Goal: Obtain resource: Download file/media

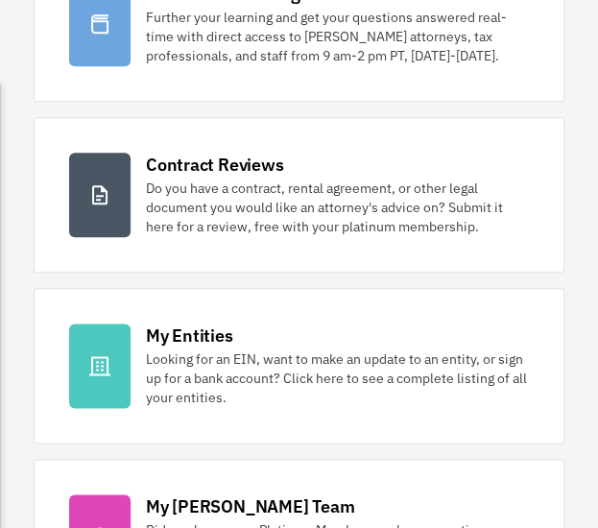
scroll to position [358, 0]
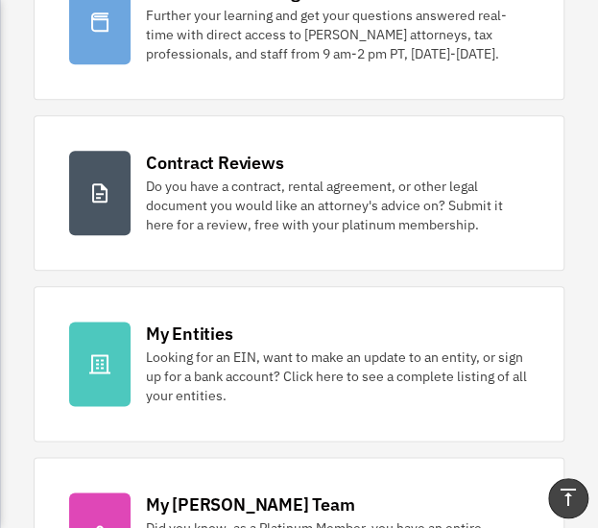
click at [325, 400] on div "Looking for an EIN, want to make an update to an entity, or sign up for a bank …" at bounding box center [337, 376] width 383 height 58
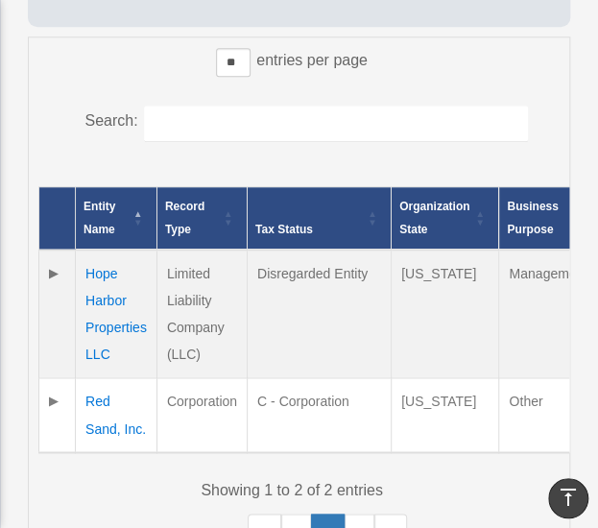
scroll to position [529, 0]
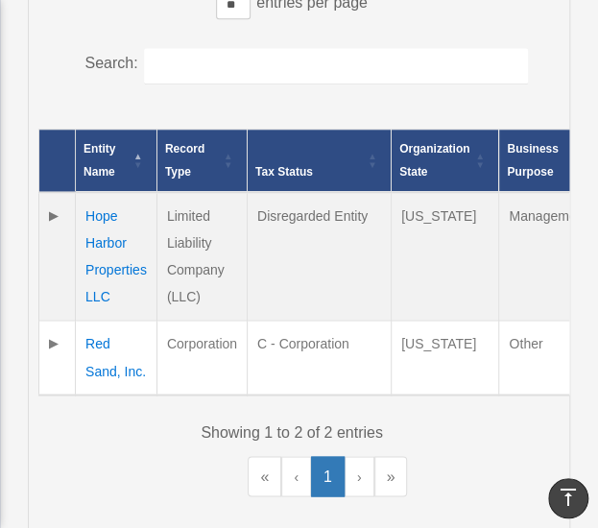
click at [100, 256] on td "Hope Harbor Properties LLC" at bounding box center [117, 256] width 82 height 129
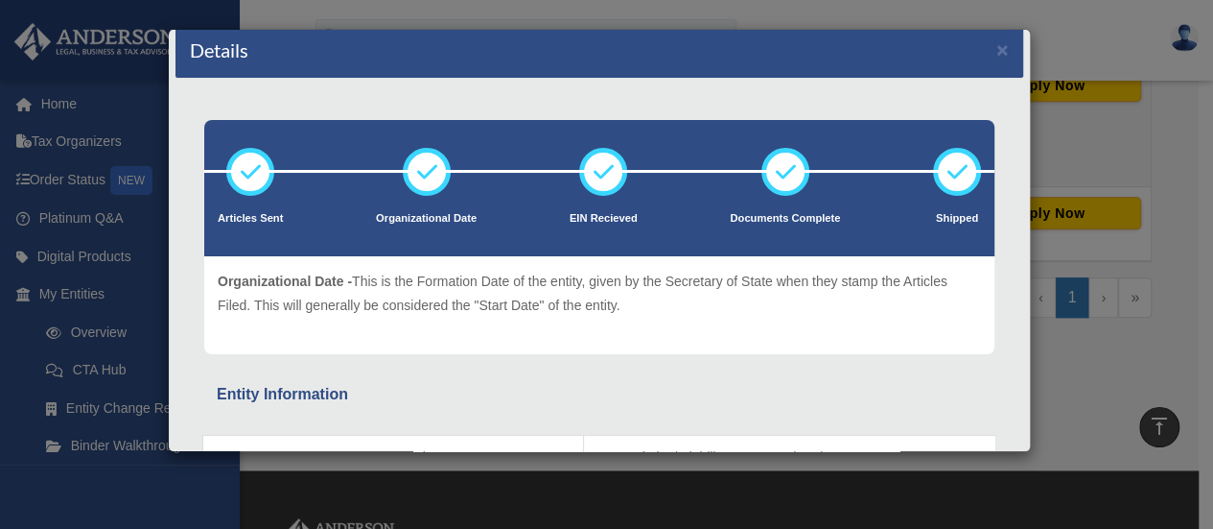
scroll to position [0, 0]
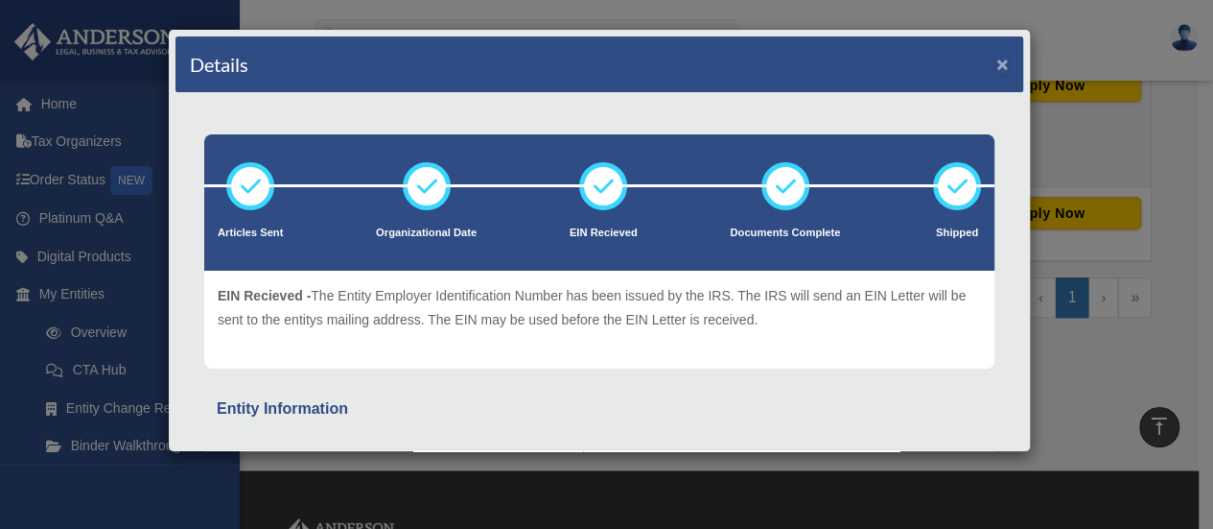
click at [597, 66] on button "×" at bounding box center [1003, 64] width 12 height 20
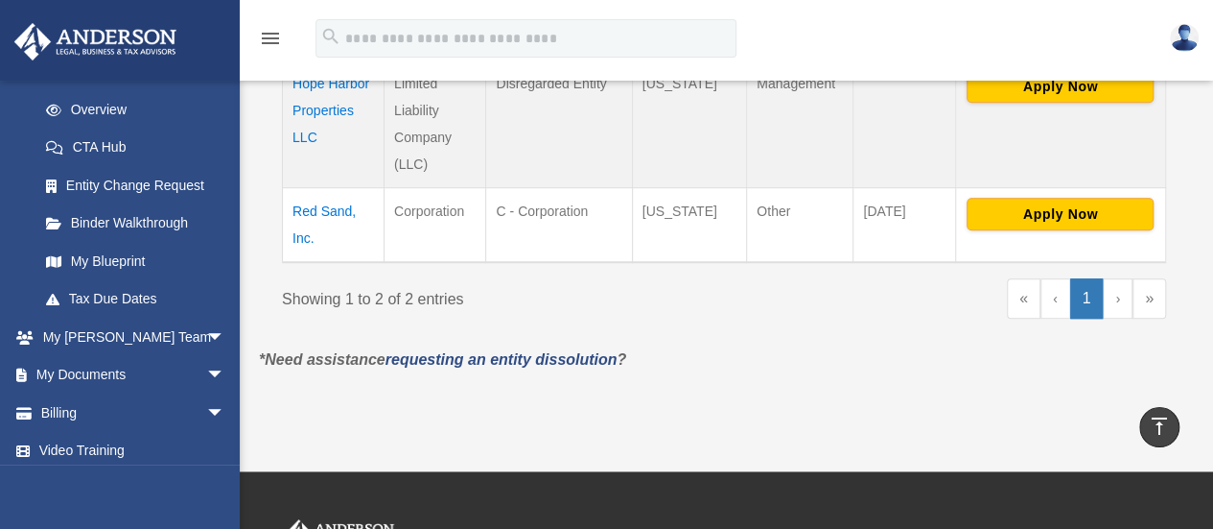
scroll to position [231, 0]
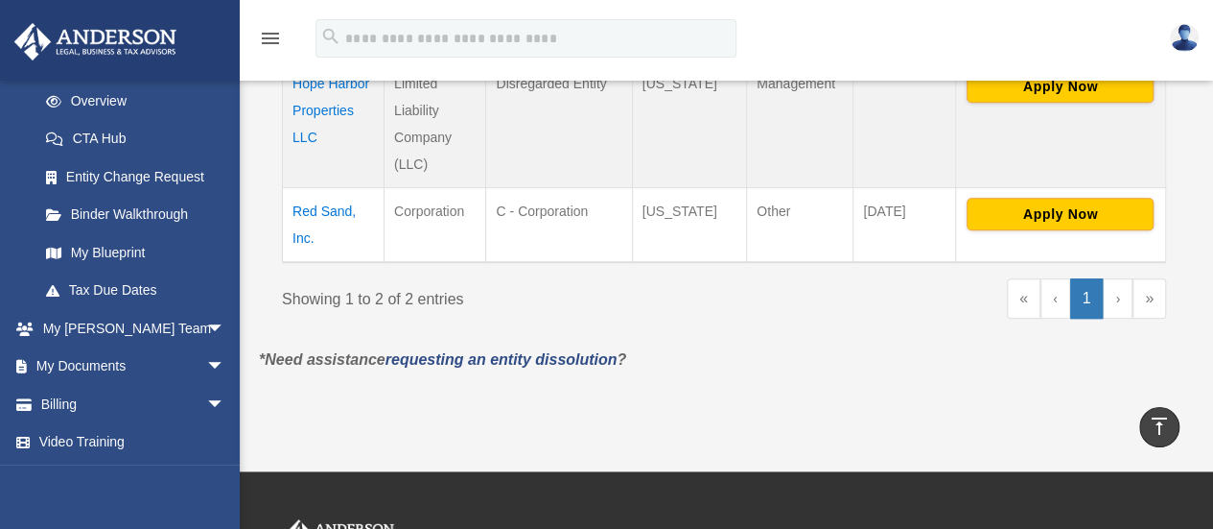
click at [87, 362] on link "My Documents arrow_drop_down" at bounding box center [133, 366] width 241 height 38
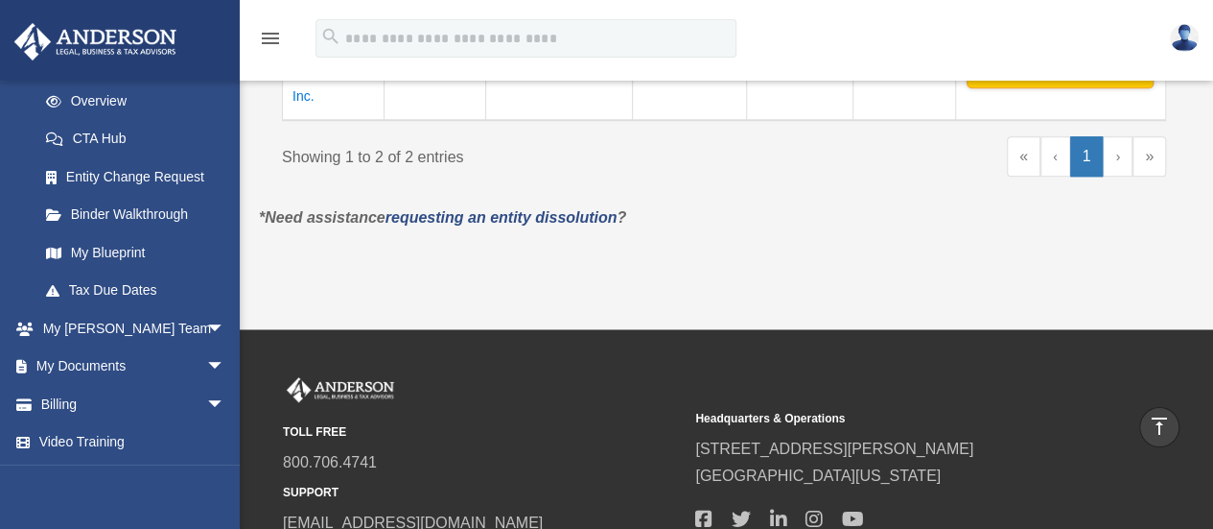
scroll to position [700, 0]
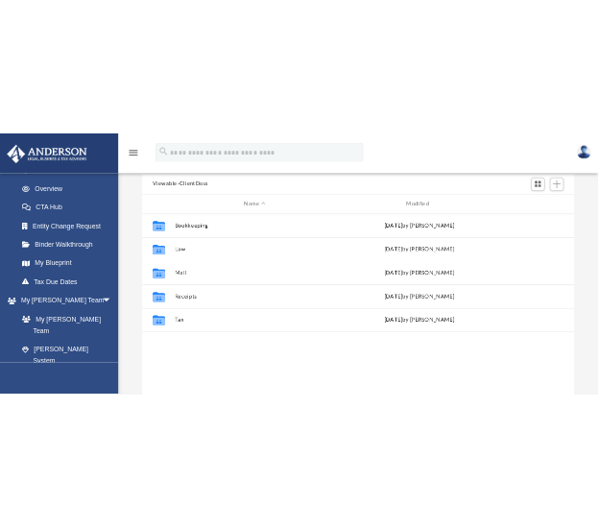
scroll to position [163, 0]
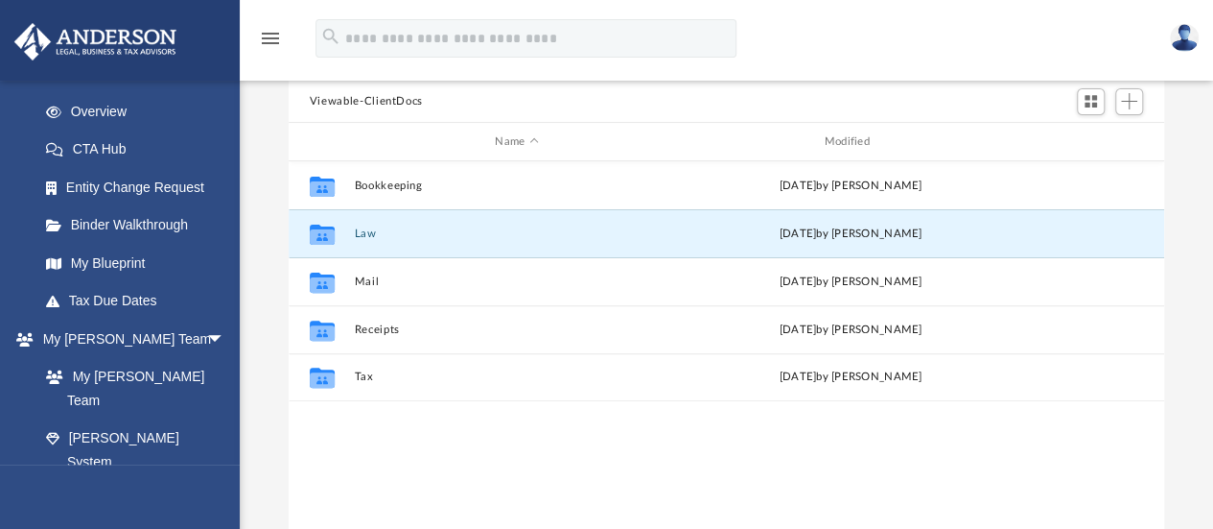
click at [361, 233] on button "Law" at bounding box center [516, 233] width 325 height 12
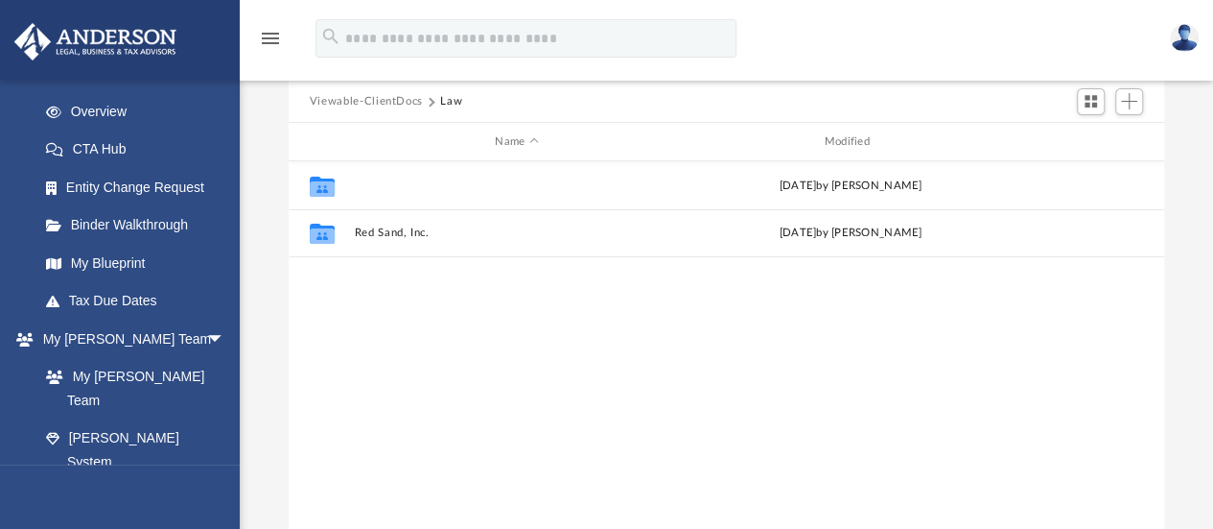
click at [410, 186] on button "Hope Harbor Properties LLC" at bounding box center [516, 185] width 325 height 12
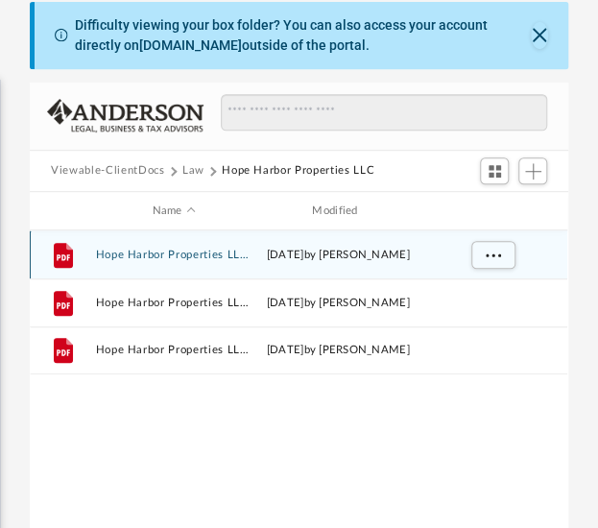
scroll to position [15, 15]
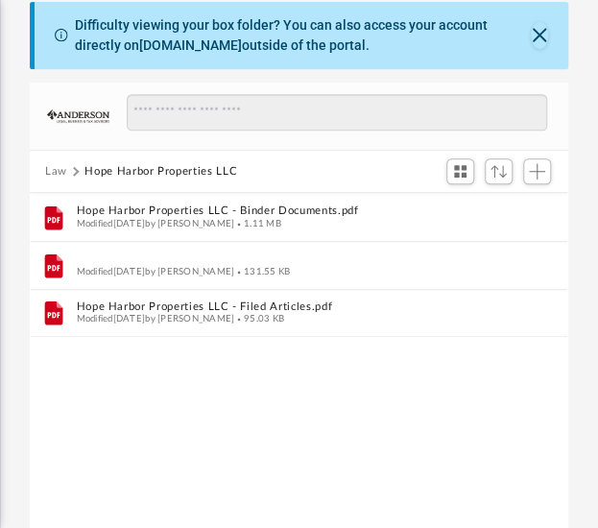
click at [244, 258] on button "Hope Harbor Properties LLC - EIN Notice.pdf" at bounding box center [286, 259] width 418 height 12
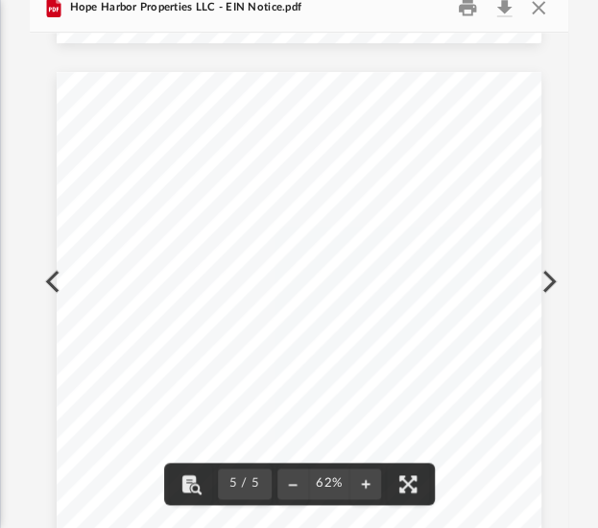
scroll to position [2597, 0]
click at [540, 5] on button "Close" at bounding box center [537, 7] width 35 height 30
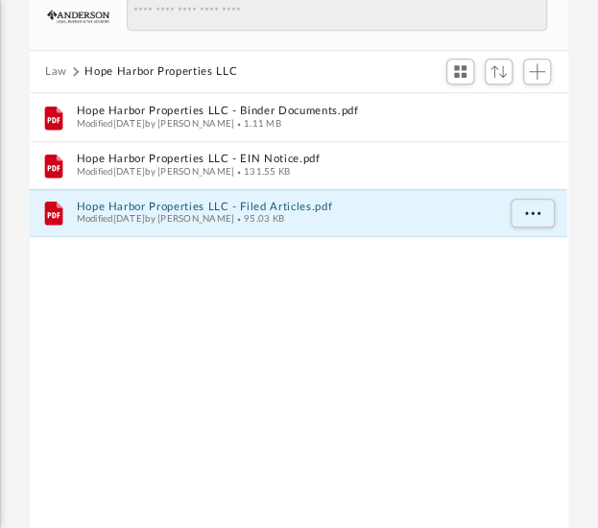
click at [224, 206] on button "Hope Harbor Properties LLC - Filed Articles.pdf" at bounding box center [286, 206] width 418 height 12
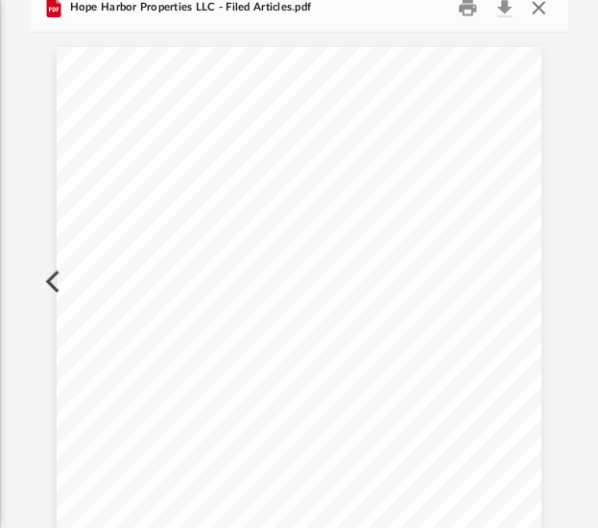
click at [535, 5] on button "Close" at bounding box center [537, 7] width 35 height 30
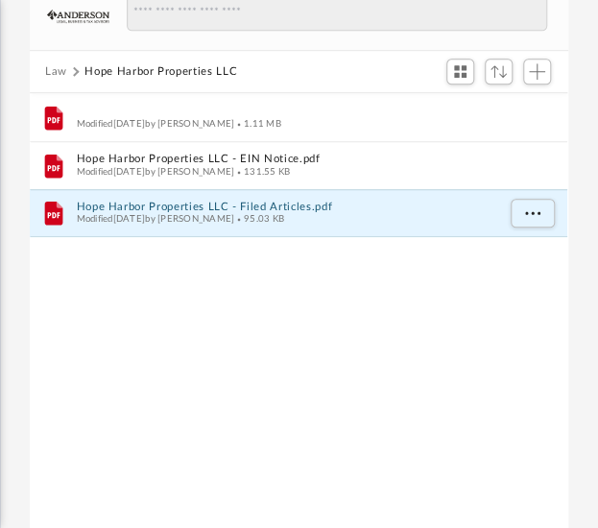
click at [177, 112] on button "Hope Harbor Properties LLC - Binder Documents.pdf" at bounding box center [286, 112] width 418 height 12
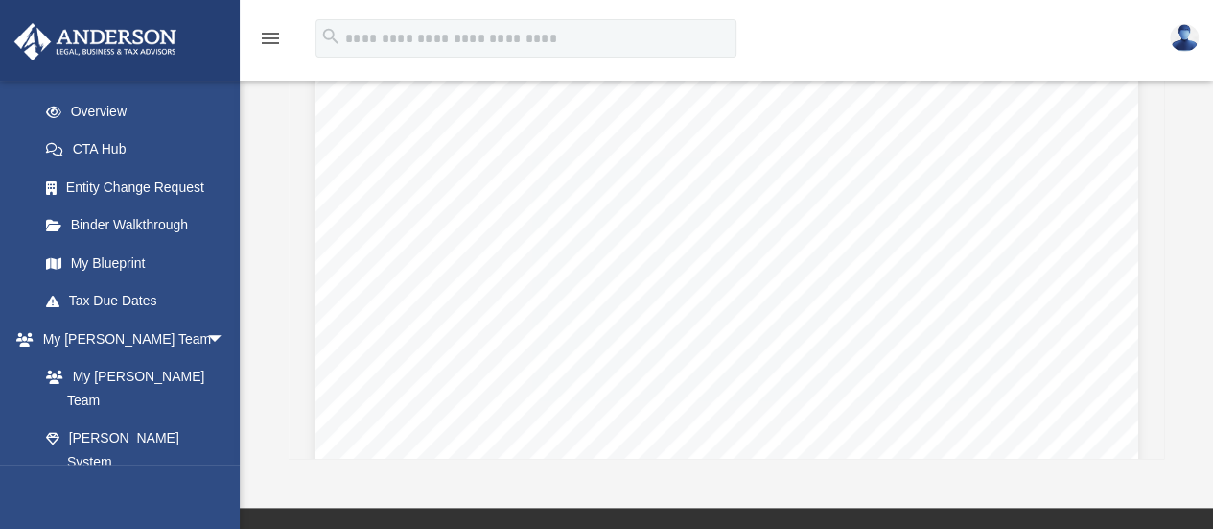
scroll to position [5459, 0]
click at [765, 316] on div "Resignation of Organizer of Hope Harbor Properties LLC A [US_STATE] Limited Lia…" at bounding box center [727, 520] width 823 height 1065
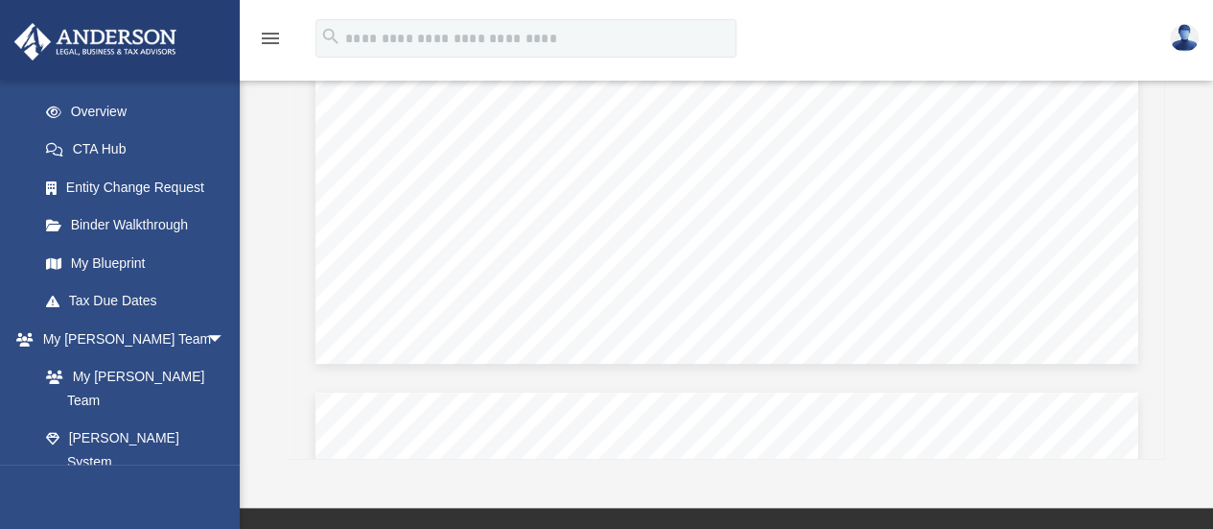
scroll to position [2952, 0]
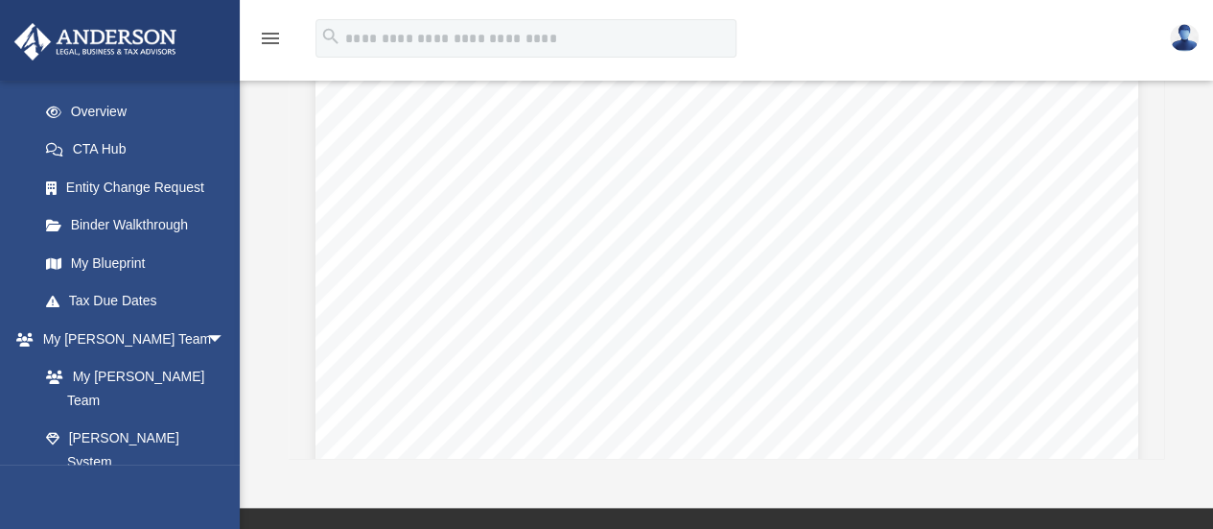
scroll to position [20077, 0]
click at [941, 215] on span "delegation of function or authority must be in writing and kept with the Compan…" at bounding box center [703, 217] width 582 height 16
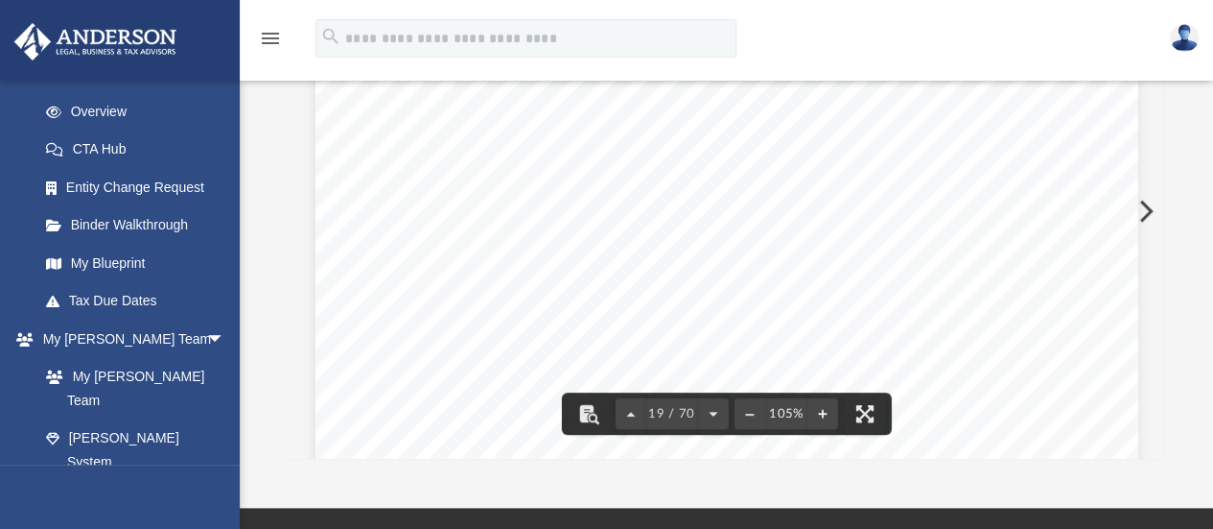
click at [925, 348] on div "Operating Agreement of Hope Harbor Properties LLC Page 6 of 39 ARTICLE SIX COMP…" at bounding box center [727, 121] width 823 height 1065
click at [582, 405] on button "File preview" at bounding box center [588, 413] width 42 height 42
click at [586, 414] on button "File preview" at bounding box center [588, 413] width 42 height 42
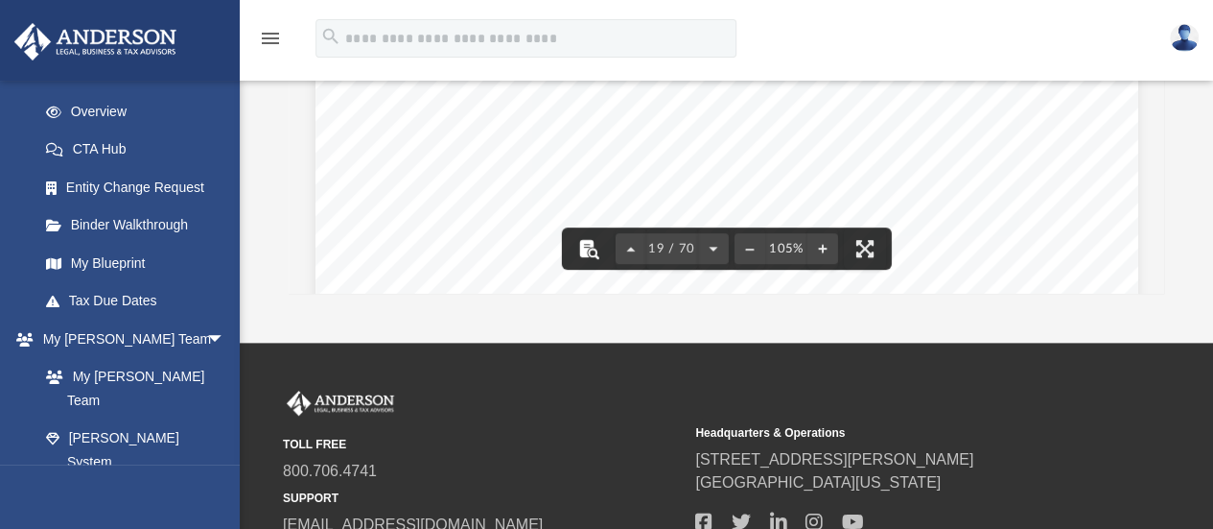
scroll to position [491, 0]
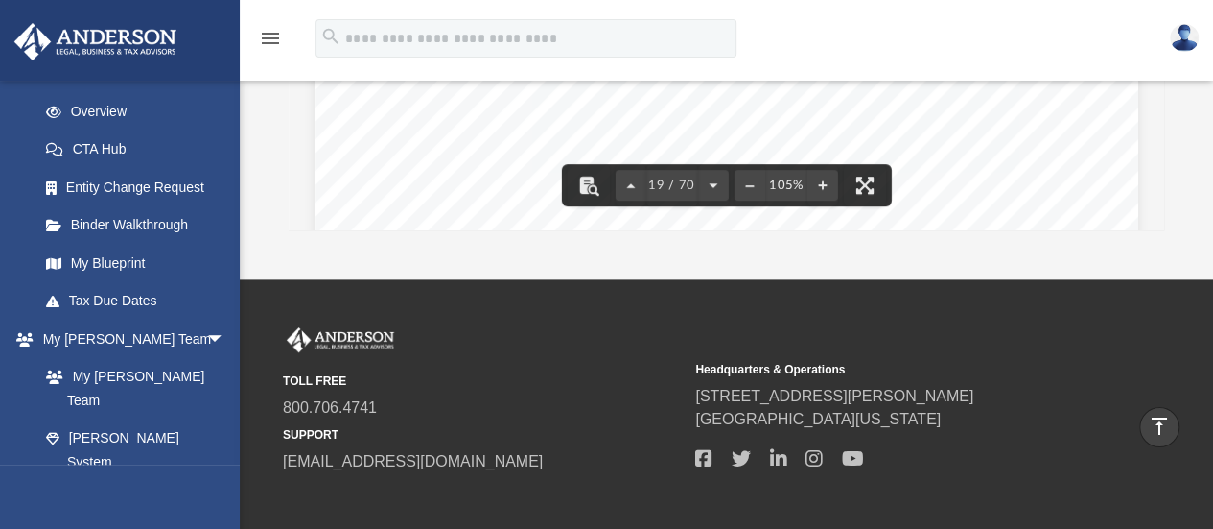
click at [583, 206] on span "Manager of the Company. The President may open bank accounts with any financial" at bounding box center [738, 213] width 604 height 16
click at [587, 179] on button "File preview" at bounding box center [588, 185] width 42 height 42
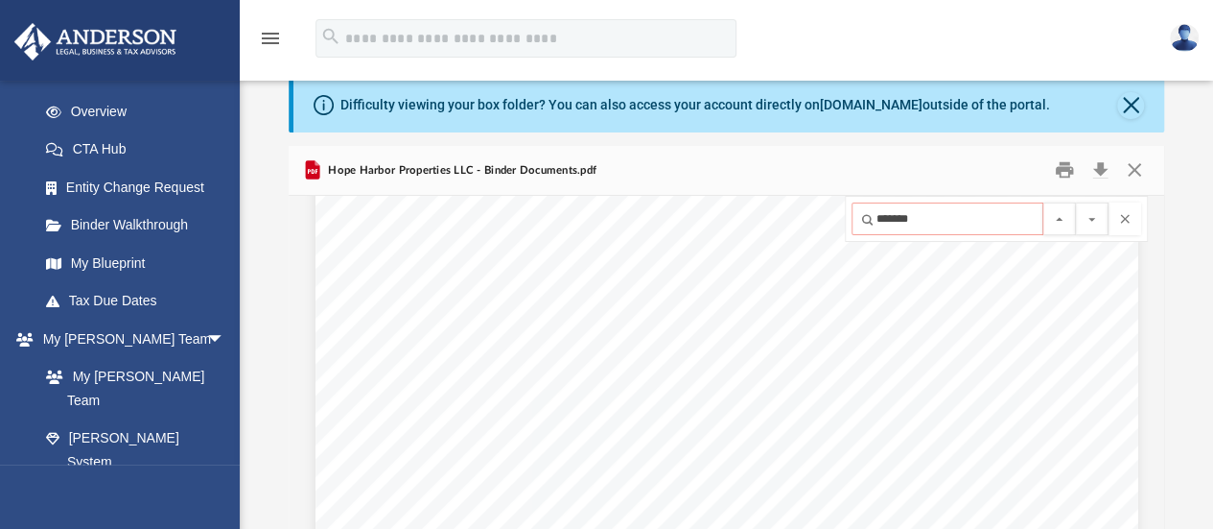
scroll to position [28, 0]
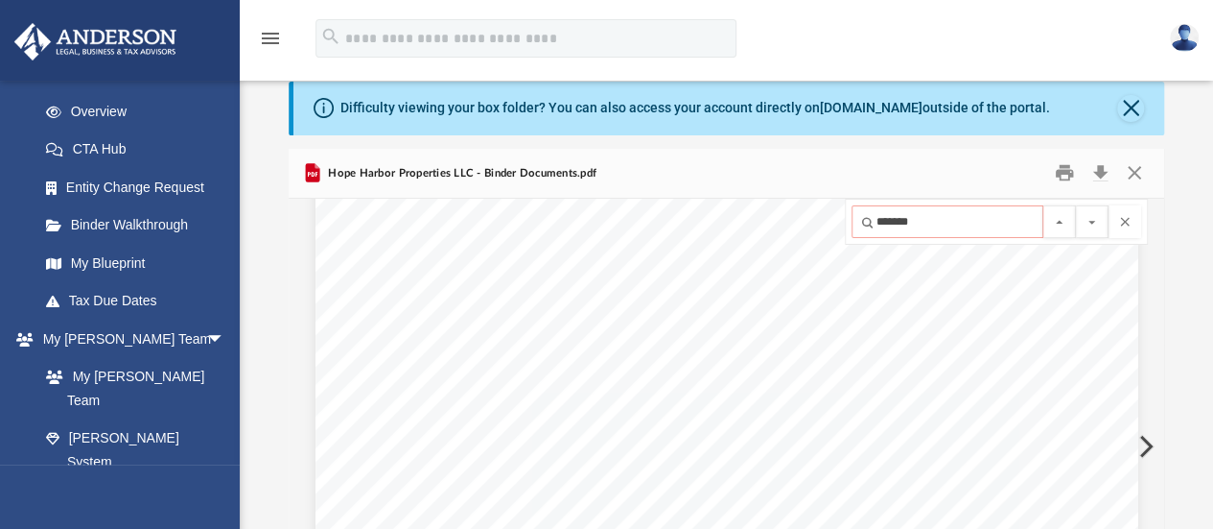
click at [1057, 226] on button "File preview" at bounding box center [1060, 221] width 33 height 33
click at [1088, 223] on button "File preview" at bounding box center [1092, 221] width 33 height 33
drag, startPoint x: 980, startPoint y: 221, endPoint x: 852, endPoint y: 218, distance: 128.6
click at [852, 218] on input "*******" at bounding box center [948, 221] width 192 height 33
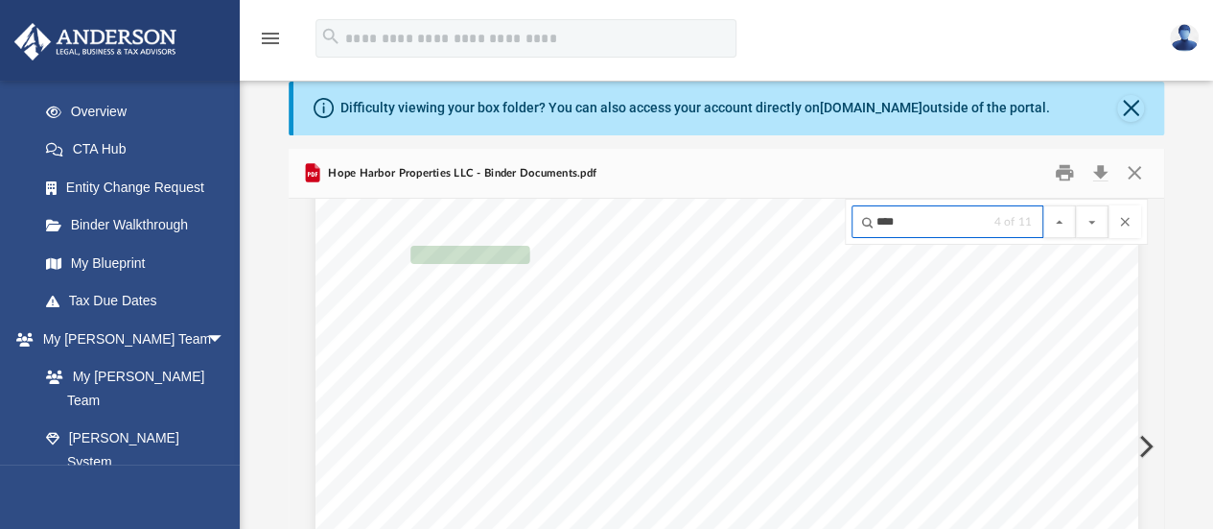
type input "****"
click at [1059, 218] on button "File preview" at bounding box center [1060, 221] width 33 height 33
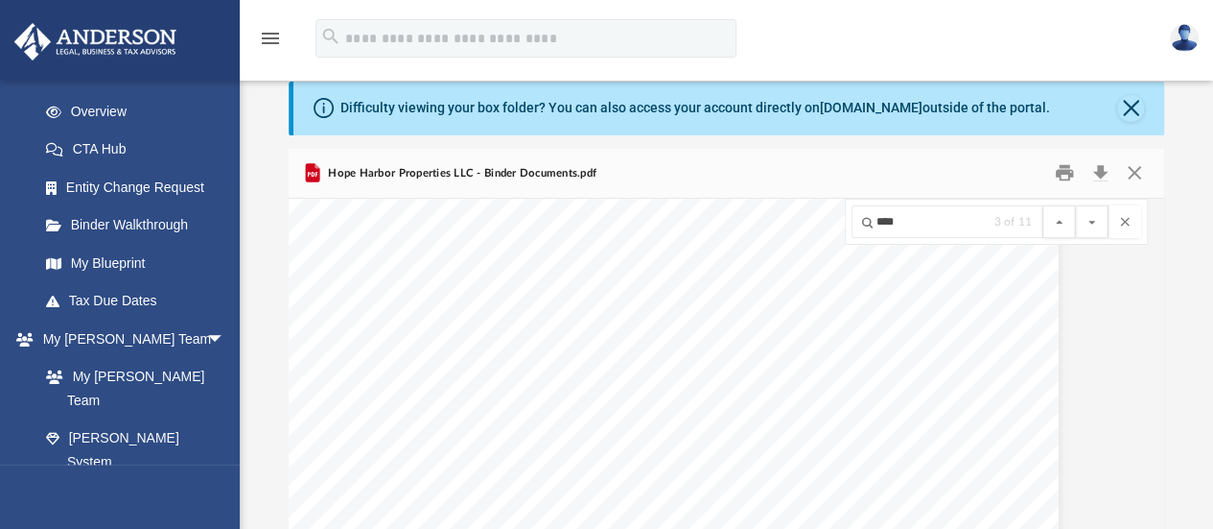
scroll to position [15460, 80]
click at [1129, 222] on button "File preview" at bounding box center [1125, 221] width 33 height 33
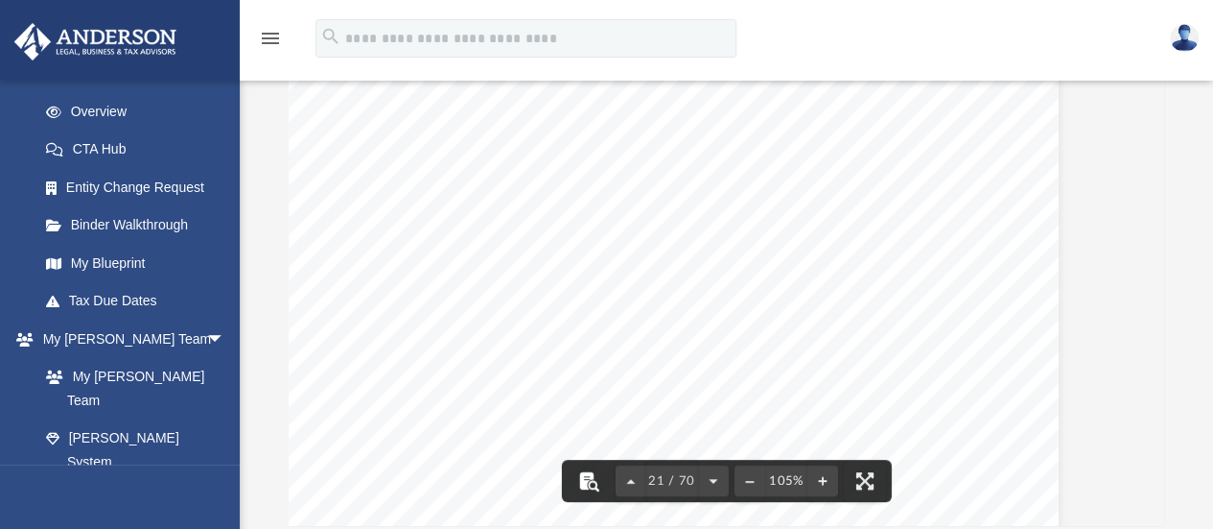
scroll to position [22278, 80]
click at [734, 336] on div "Operating Agreement of Hope Harbor Properties LLC Page 8 of 39 of death, resign…" at bounding box center [647, 176] width 823 height 1065
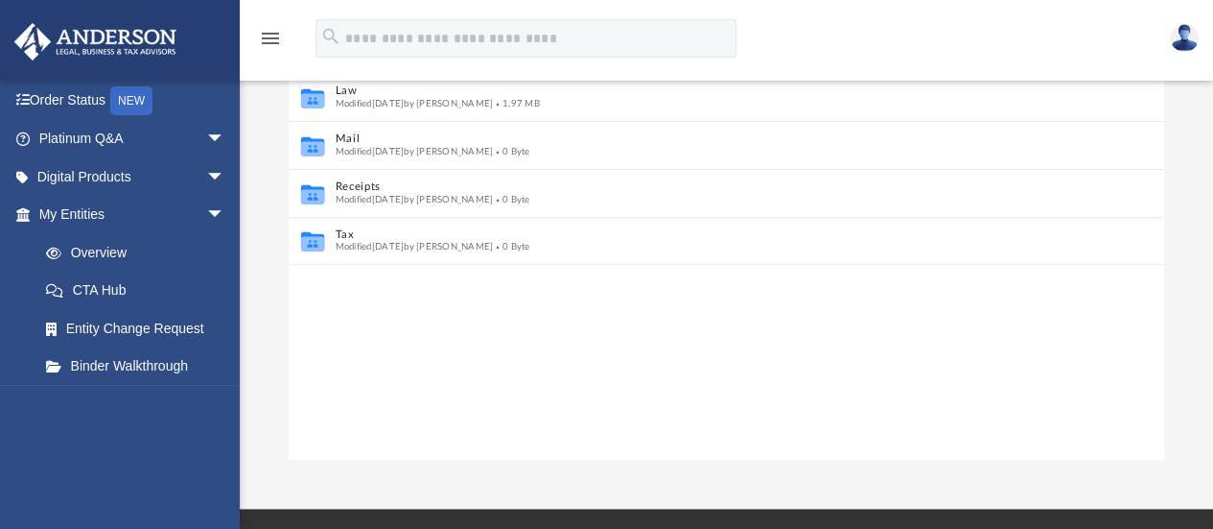
scroll to position [15, 15]
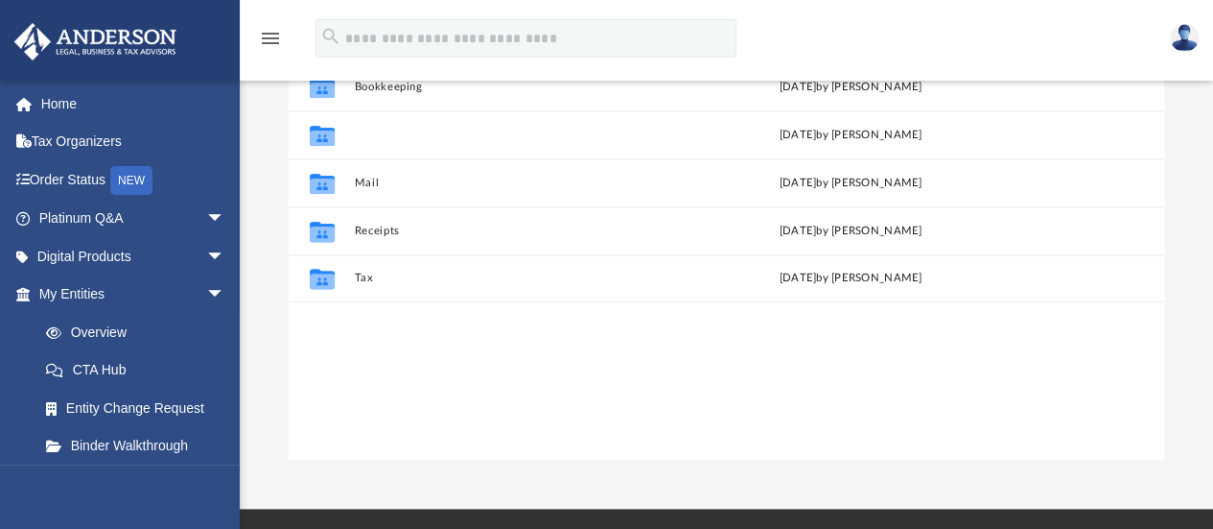
click at [366, 136] on button "Law" at bounding box center [516, 135] width 325 height 12
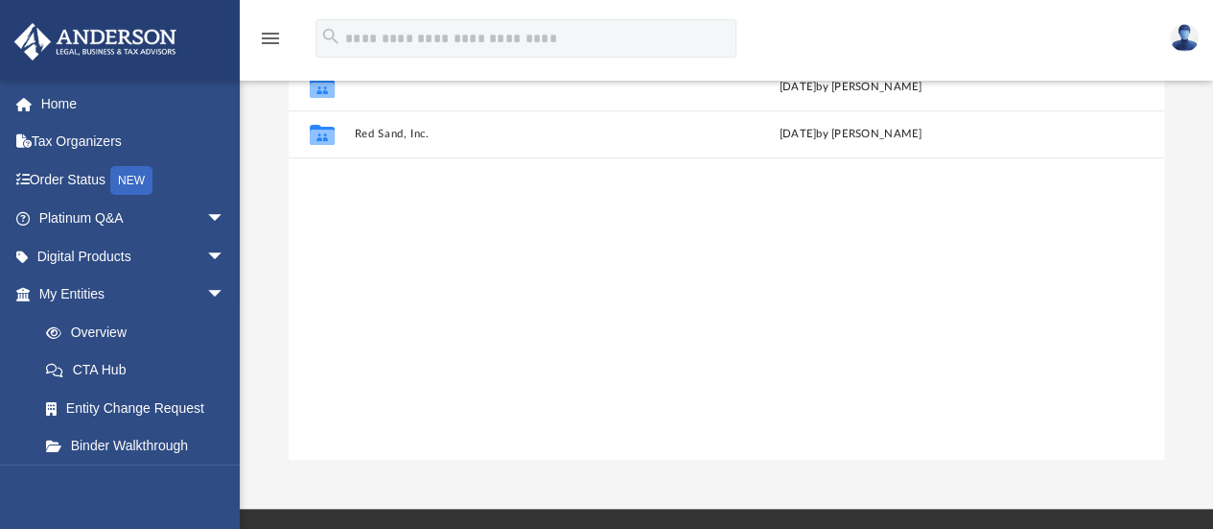
click at [413, 92] on button "Hope Harbor Properties LLC" at bounding box center [516, 87] width 325 height 12
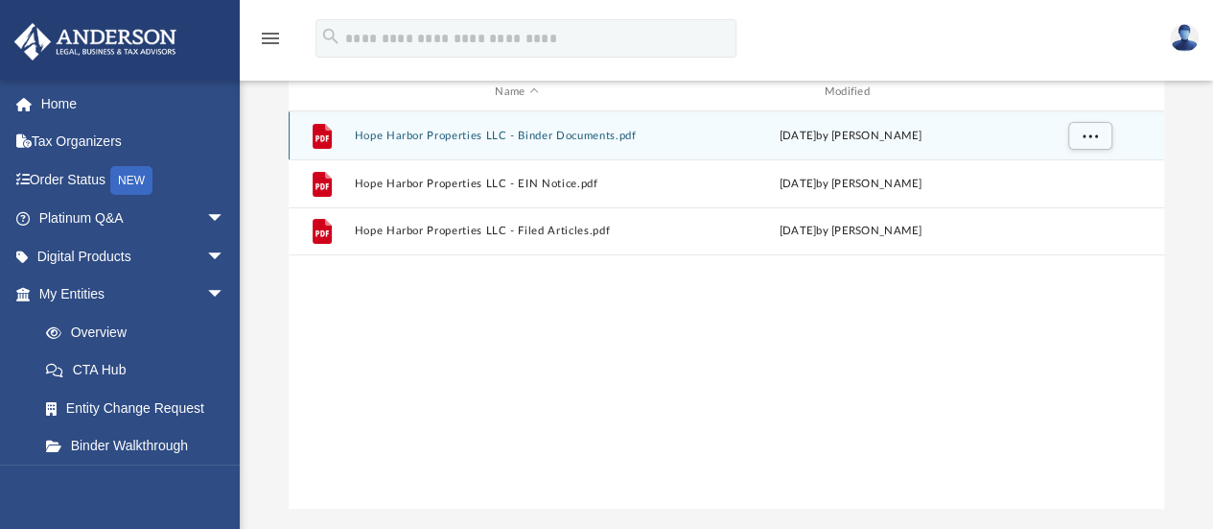
scroll to position [204, 0]
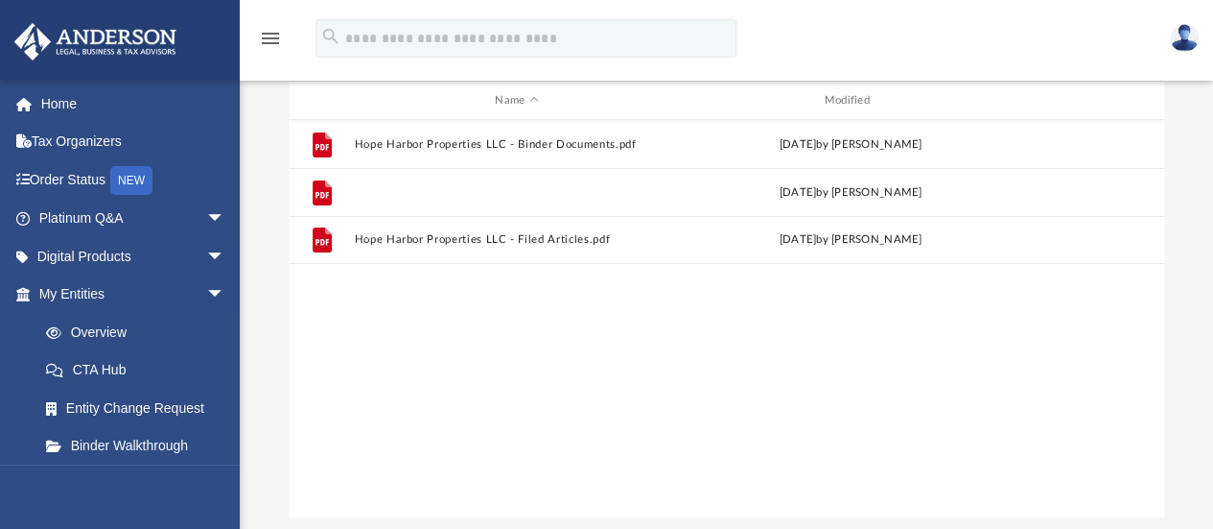
click at [492, 196] on button "Hope Harbor Properties LLC - EIN Notice.pdf" at bounding box center [516, 192] width 325 height 12
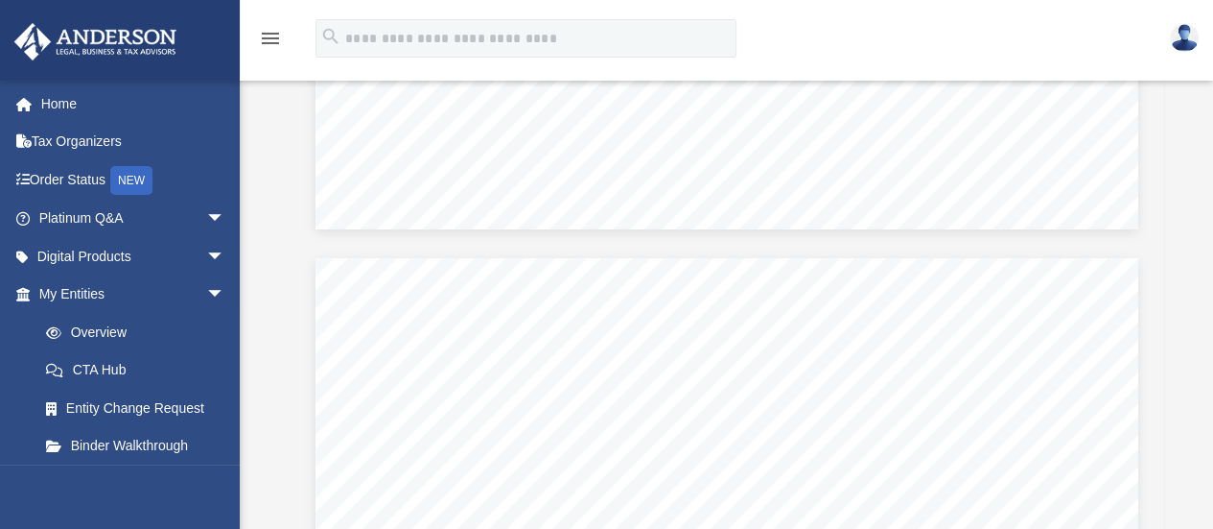
scroll to position [882, 0]
